Goal: Task Accomplishment & Management: Manage account settings

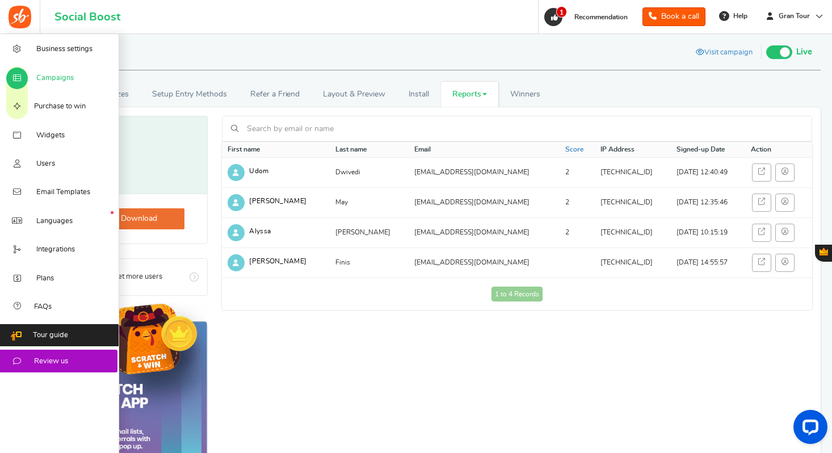
click at [58, 77] on span "Campaigns" at bounding box center [54, 78] width 37 height 10
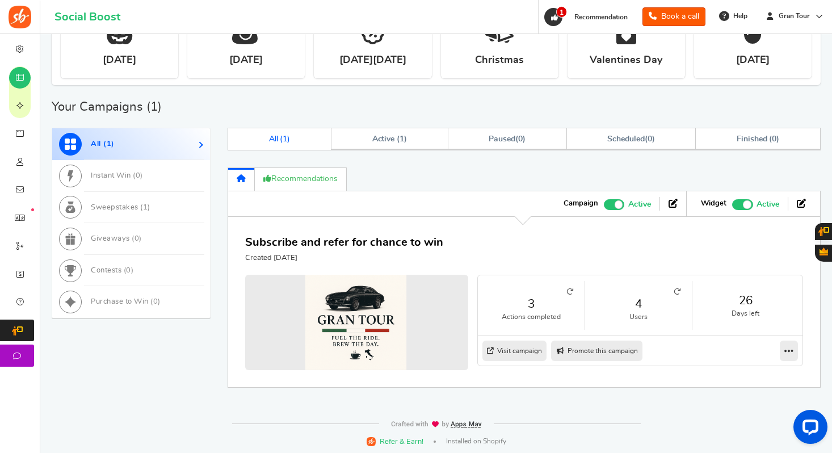
scroll to position [468, 0]
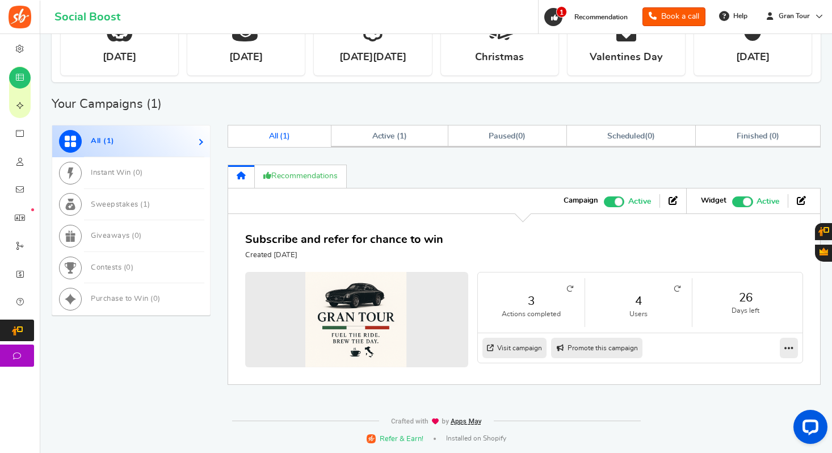
click at [679, 289] on icon at bounding box center [677, 288] width 7 height 7
click at [631, 304] on link "4" at bounding box center [638, 301] width 84 height 16
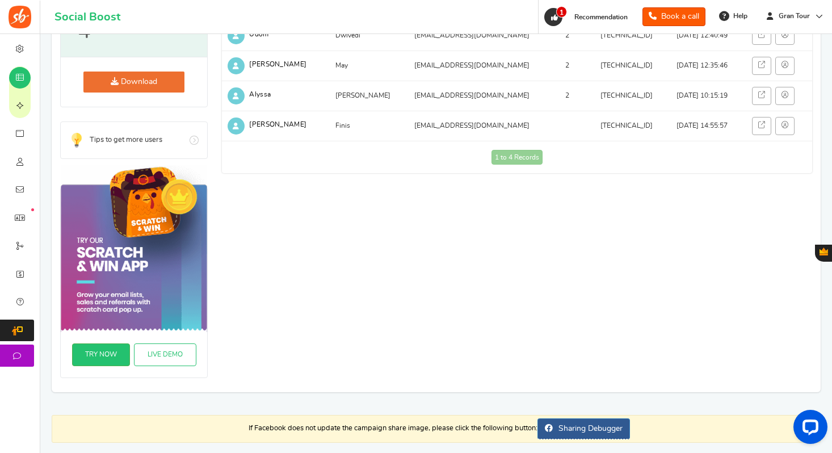
scroll to position [138, 0]
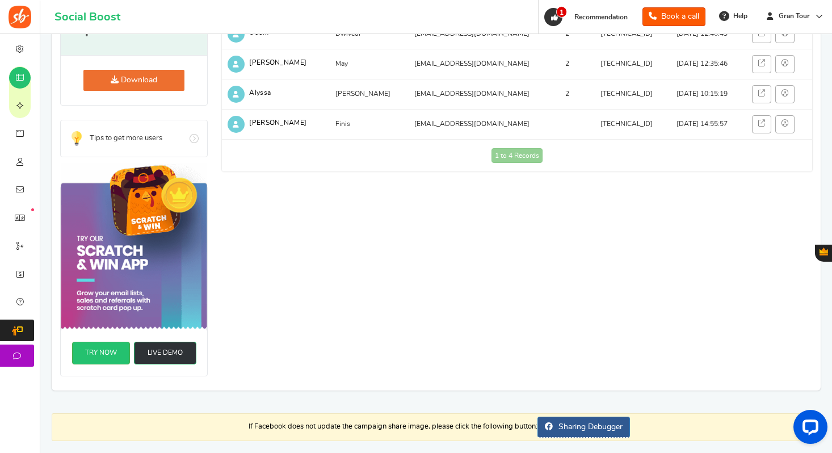
click at [178, 363] on link "Live Demo" at bounding box center [165, 353] width 62 height 23
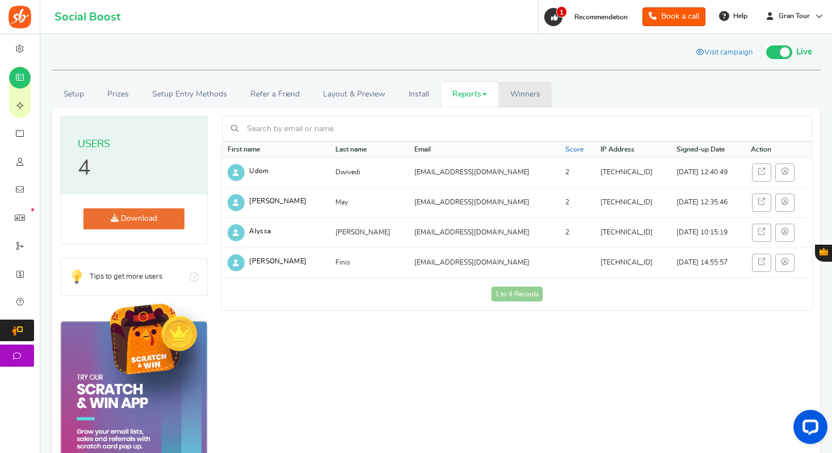
click at [523, 94] on span "Winners" at bounding box center [525, 94] width 30 height 8
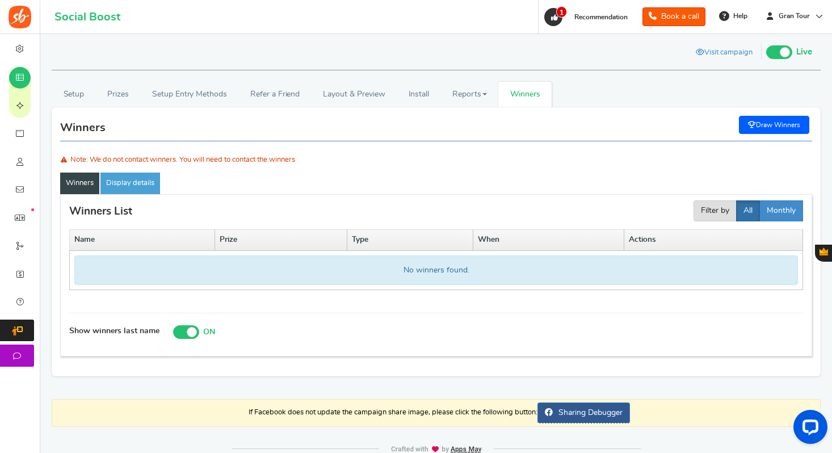
click at [194, 61] on div "Visit campaign [GEOGRAPHIC_DATA] Preview as Live Visit campaign Live Paused Rec…" at bounding box center [436, 53] width 752 height 19
click at [594, 80] on div "Setup Prizes Setup Entry Methods Reward Setup Refer a Friend Layout & Preview L…" at bounding box center [436, 212] width 786 height 351
click at [411, 93] on link "Install" at bounding box center [419, 95] width 44 height 26
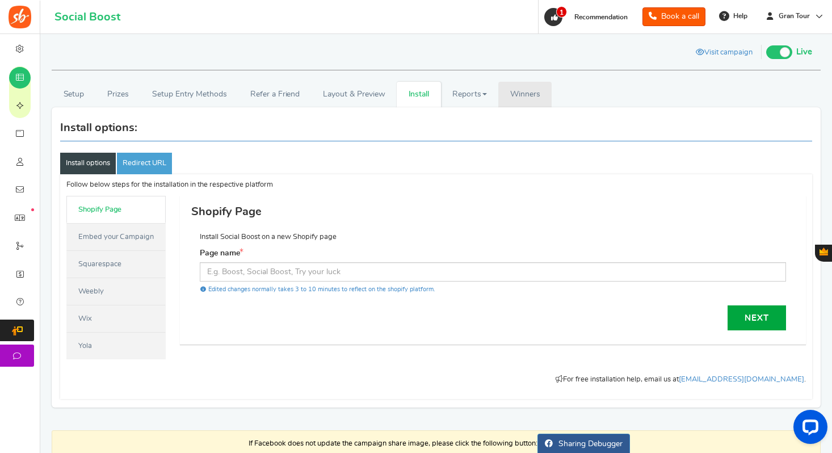
click at [526, 91] on span "Winners" at bounding box center [525, 94] width 30 height 8
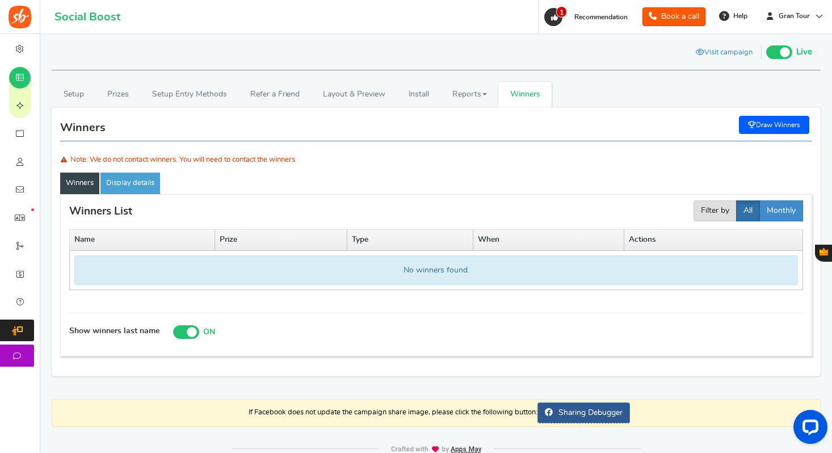
click at [144, 62] on div "Visit campaign [GEOGRAPHIC_DATA] Preview as Live Visit campaign Live Paused Rec…" at bounding box center [436, 53] width 752 height 19
click at [592, 97] on ul "Setup Prizes Setup Entry Methods Reward Setup Refer a Friend Layout & Preview L…" at bounding box center [436, 95] width 769 height 26
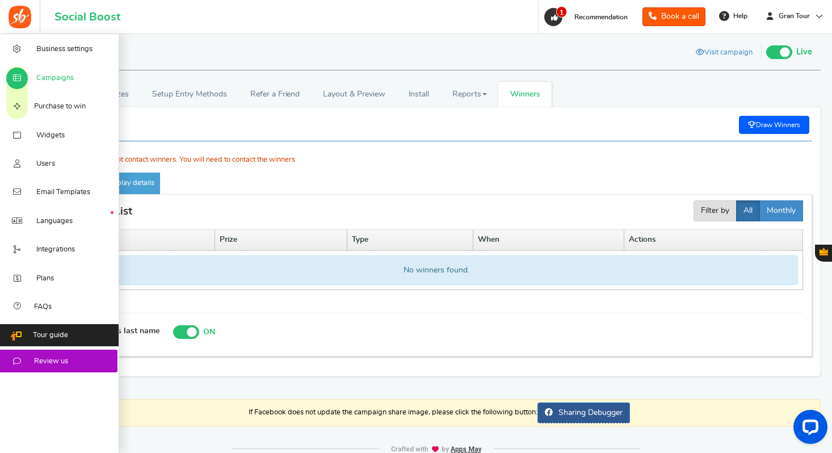
click at [64, 78] on span "Campaigns" at bounding box center [54, 78] width 37 height 10
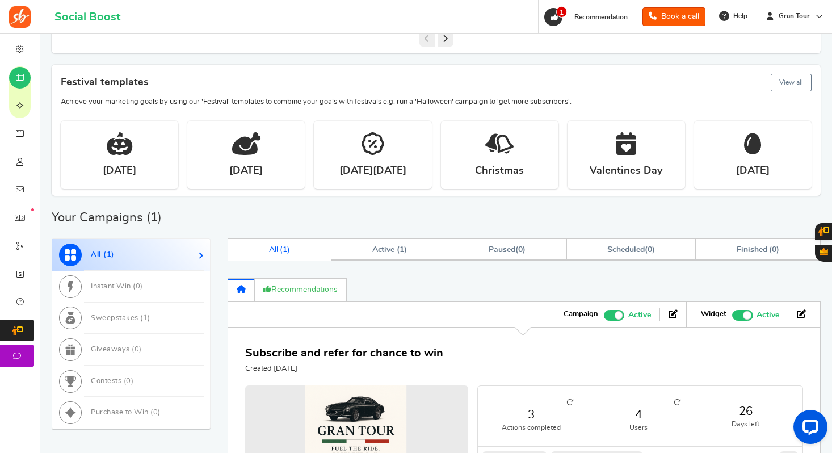
scroll to position [312, 0]
